Goal: Task Accomplishment & Management: Manage account settings

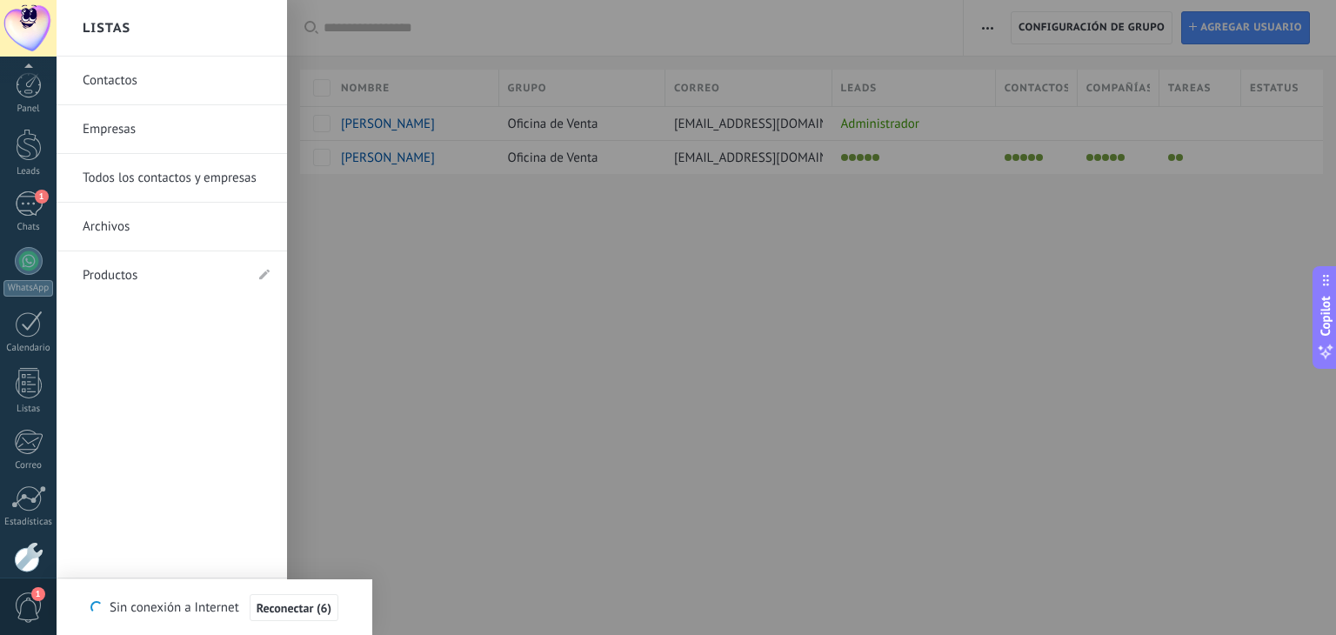
scroll to position [88, 0]
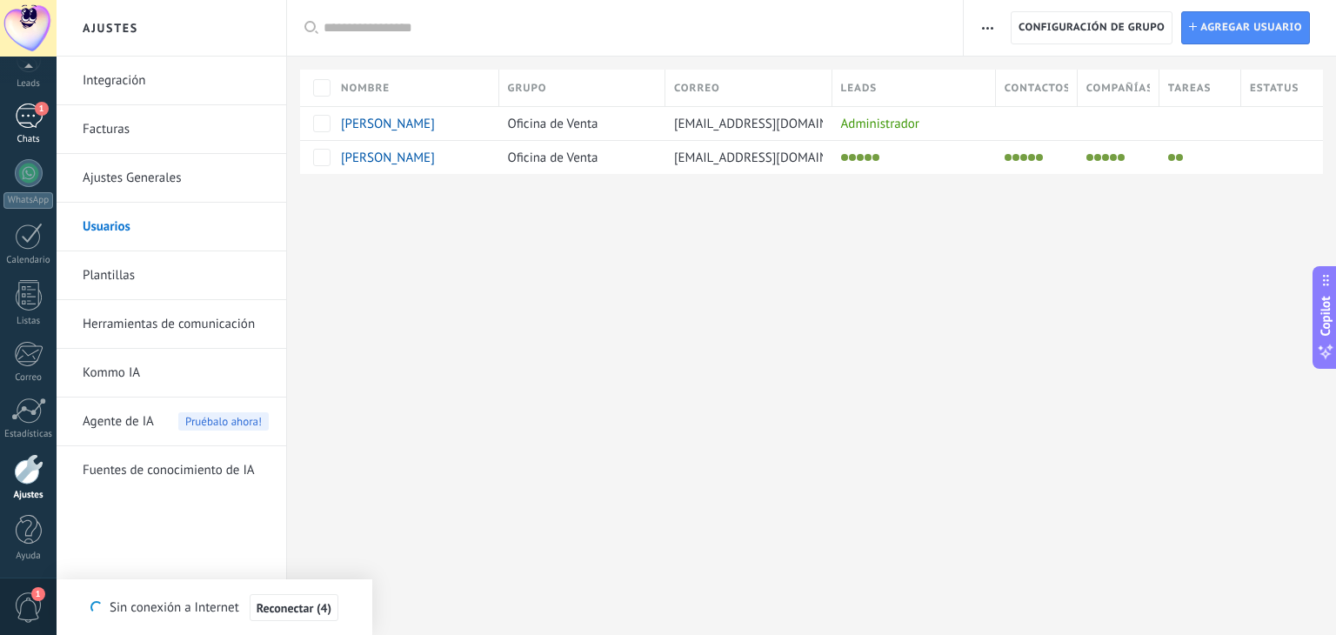
click at [23, 114] on div "1" at bounding box center [29, 116] width 28 height 25
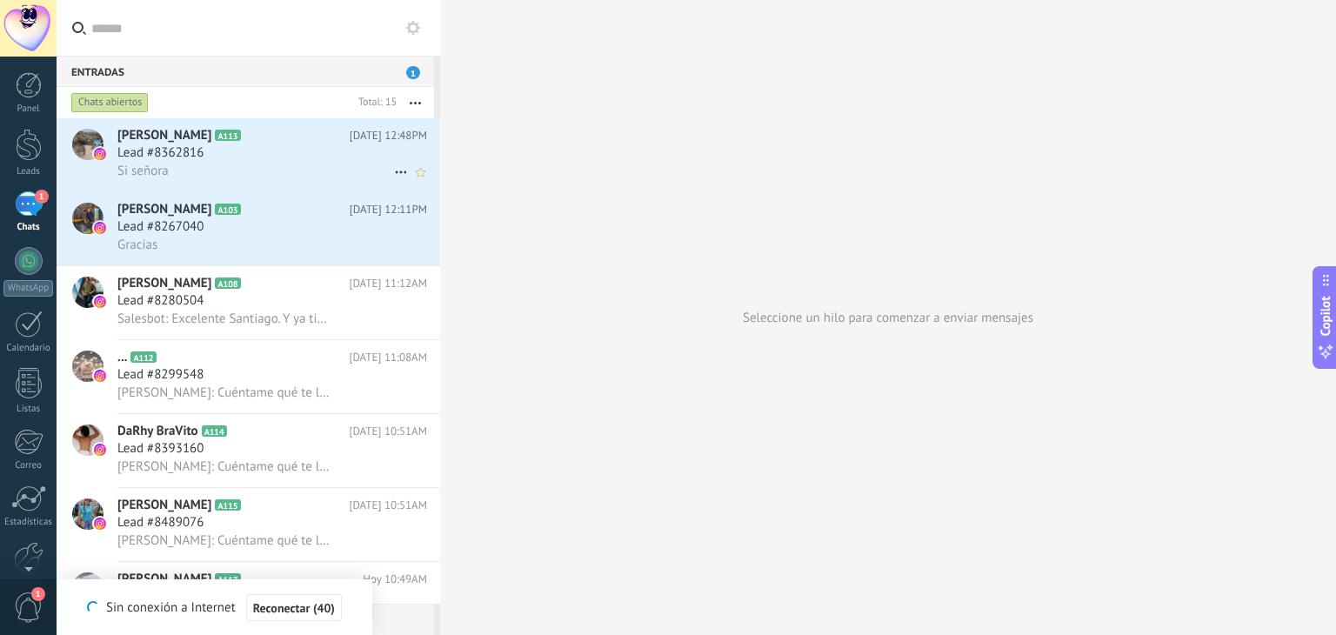
click at [226, 145] on div "Lead #8362816" at bounding box center [272, 152] width 310 height 17
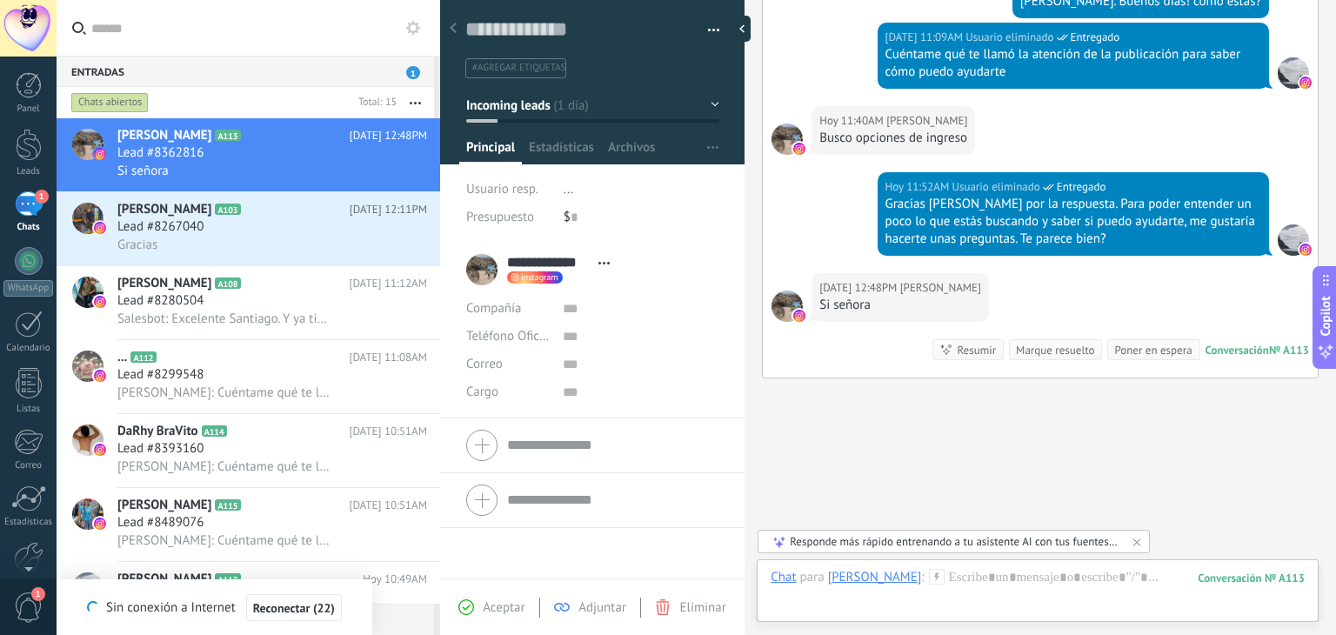
scroll to position [396, 0]
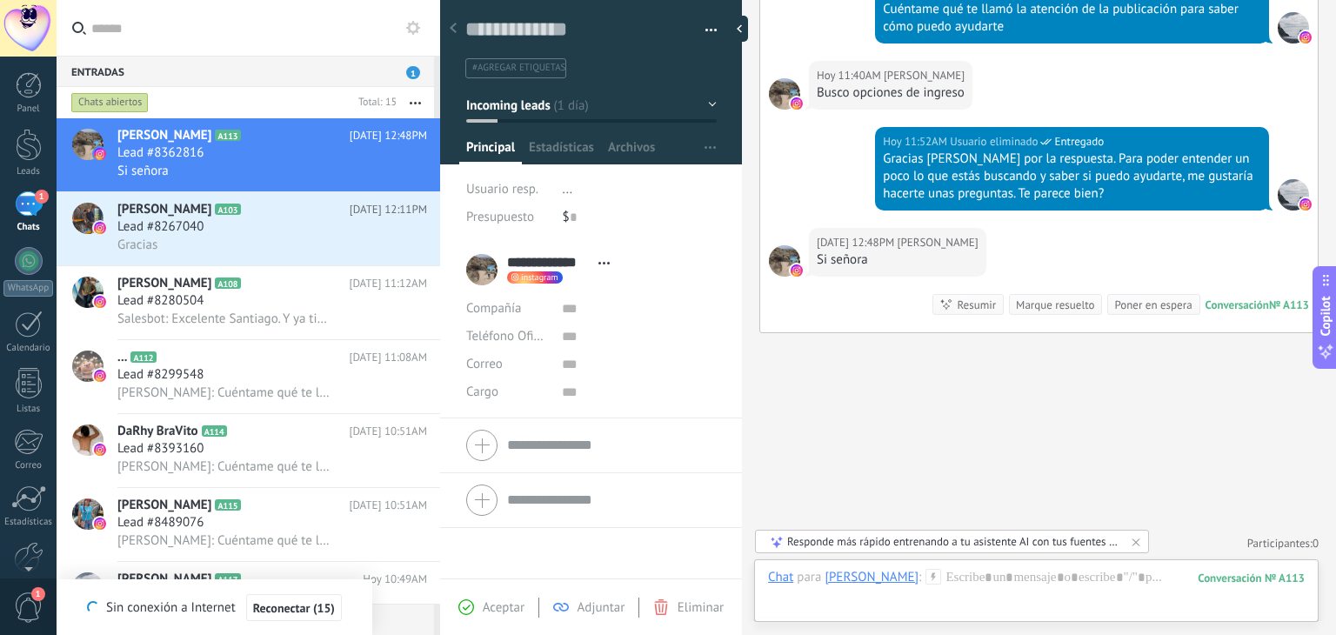
drag, startPoint x: 746, startPoint y: 249, endPoint x: 744, endPoint y: 342, distance: 93.1
click at [742, 342] on div at bounding box center [742, 317] width 0 height 635
type textarea "**********"
click at [635, 146] on span "Archivos" at bounding box center [631, 151] width 47 height 25
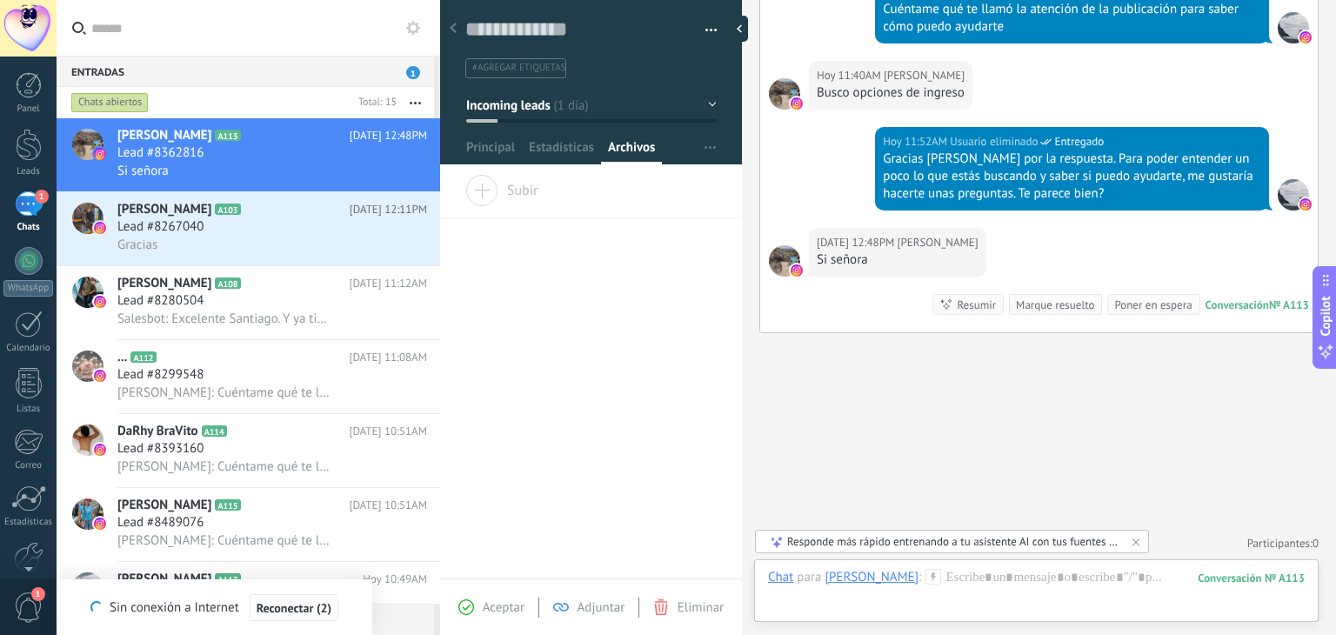
click at [474, 189] on span "Subir" at bounding box center [501, 187] width 73 height 24
click at [0, 0] on input "Subir" at bounding box center [0, 0] width 0 height 0
